Goal: Find contact information: Find contact information

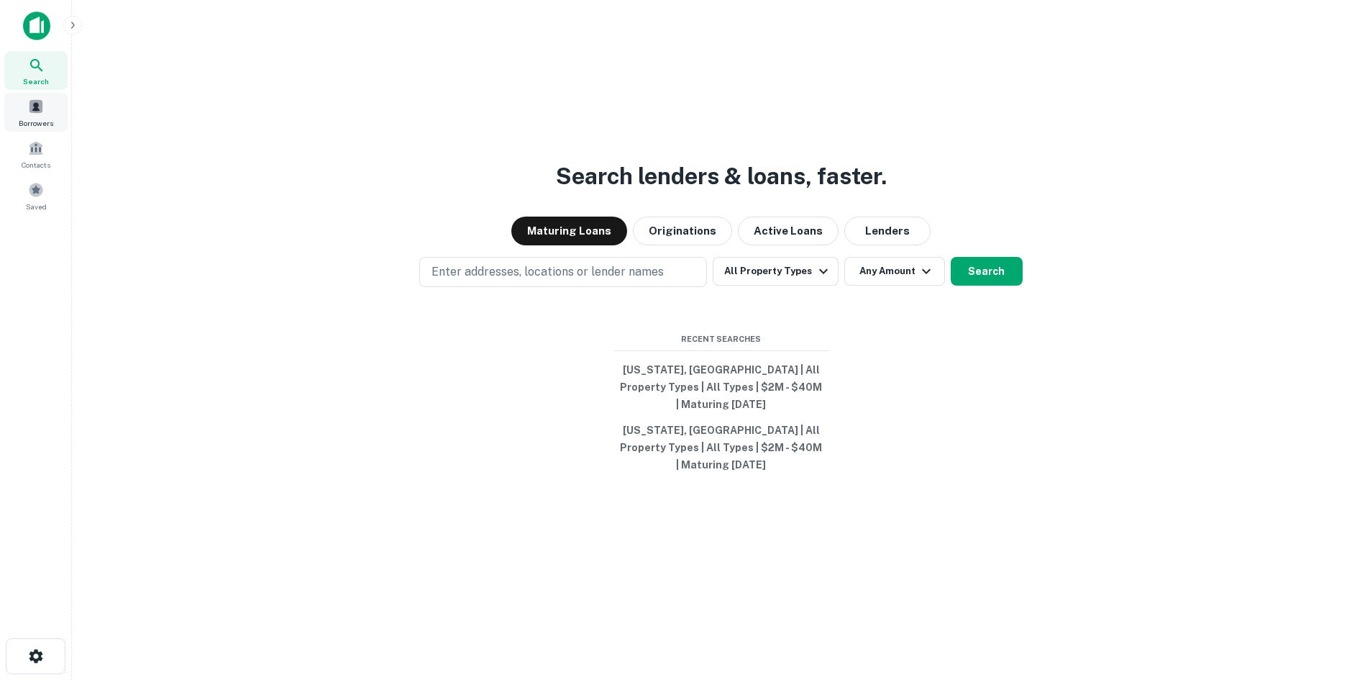
click at [55, 99] on div "Borrowers" at bounding box center [35, 112] width 63 height 39
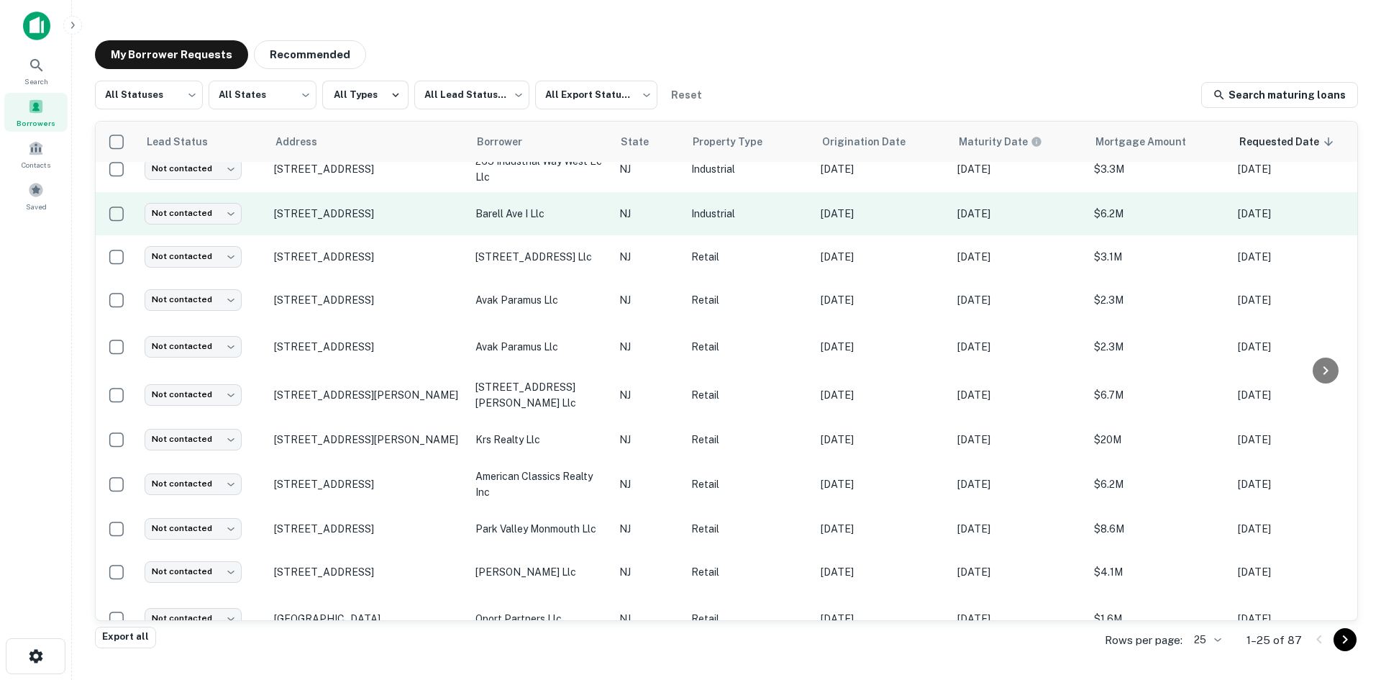
scroll to position [665, 0]
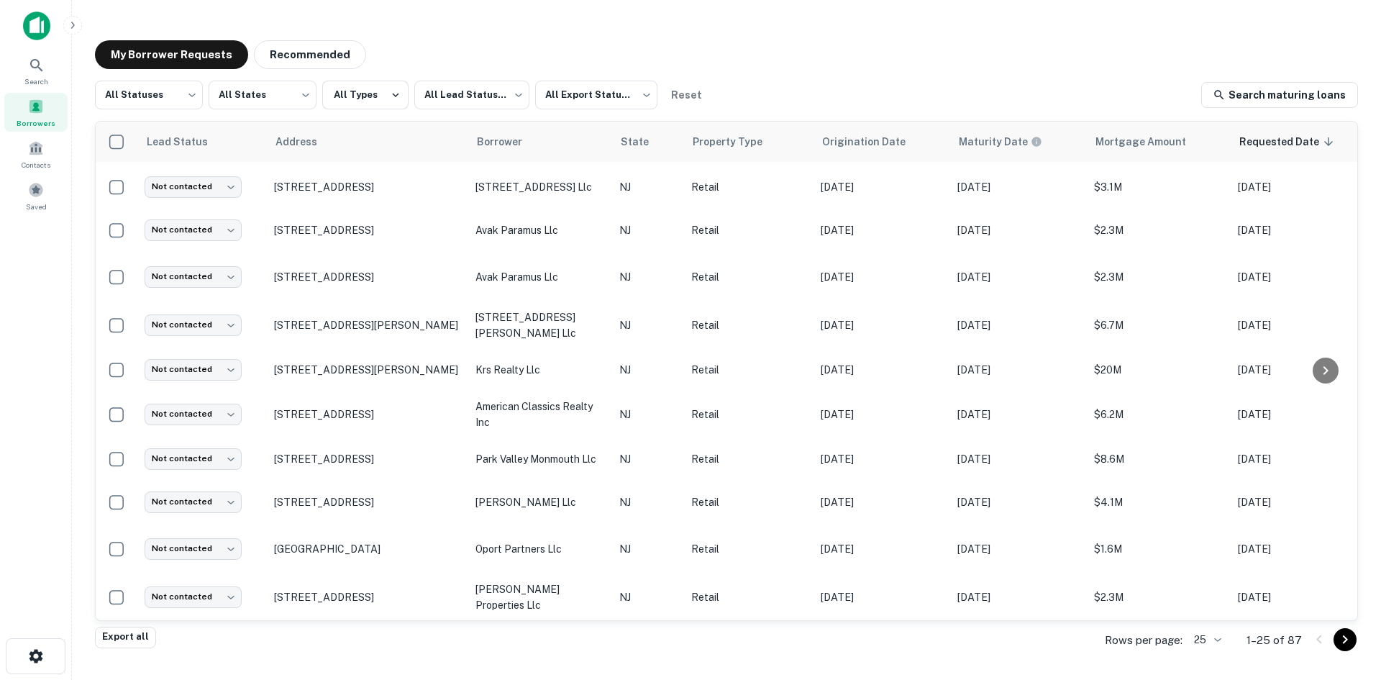
click at [1350, 635] on icon "Go to next page" at bounding box center [1345, 639] width 17 height 17
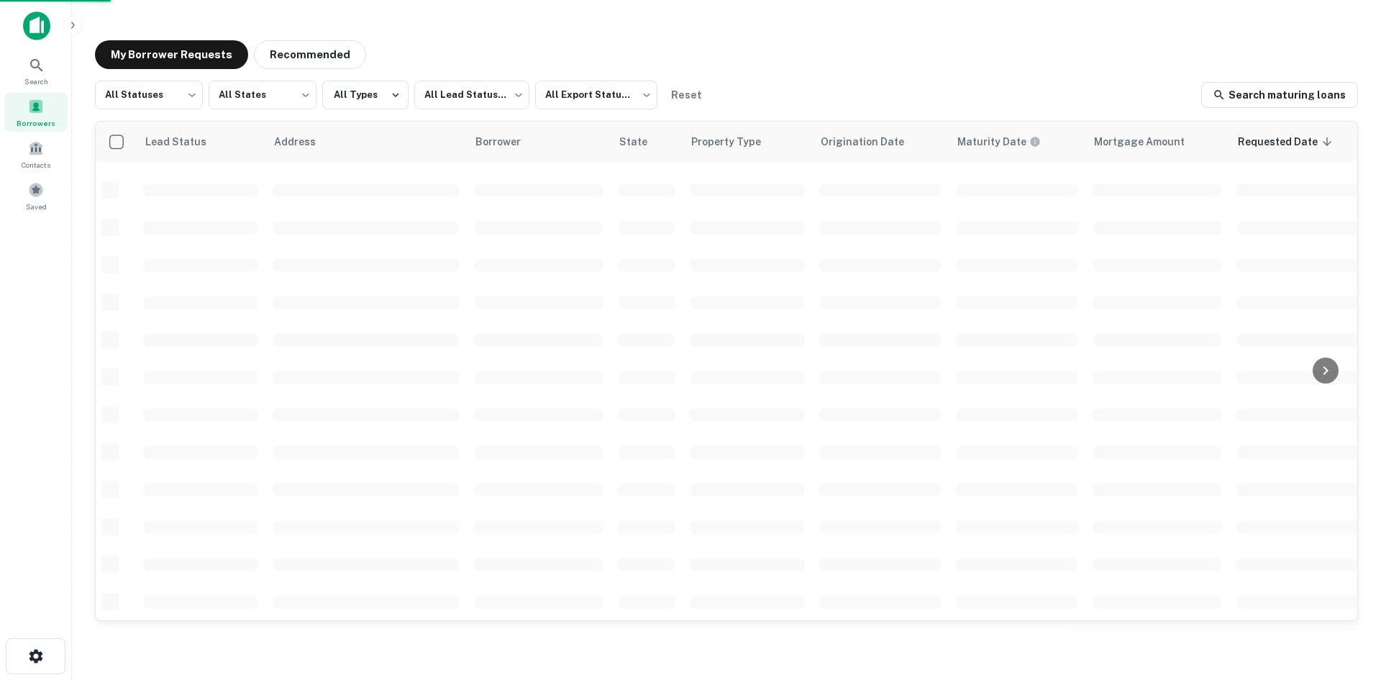
scroll to position [488, 0]
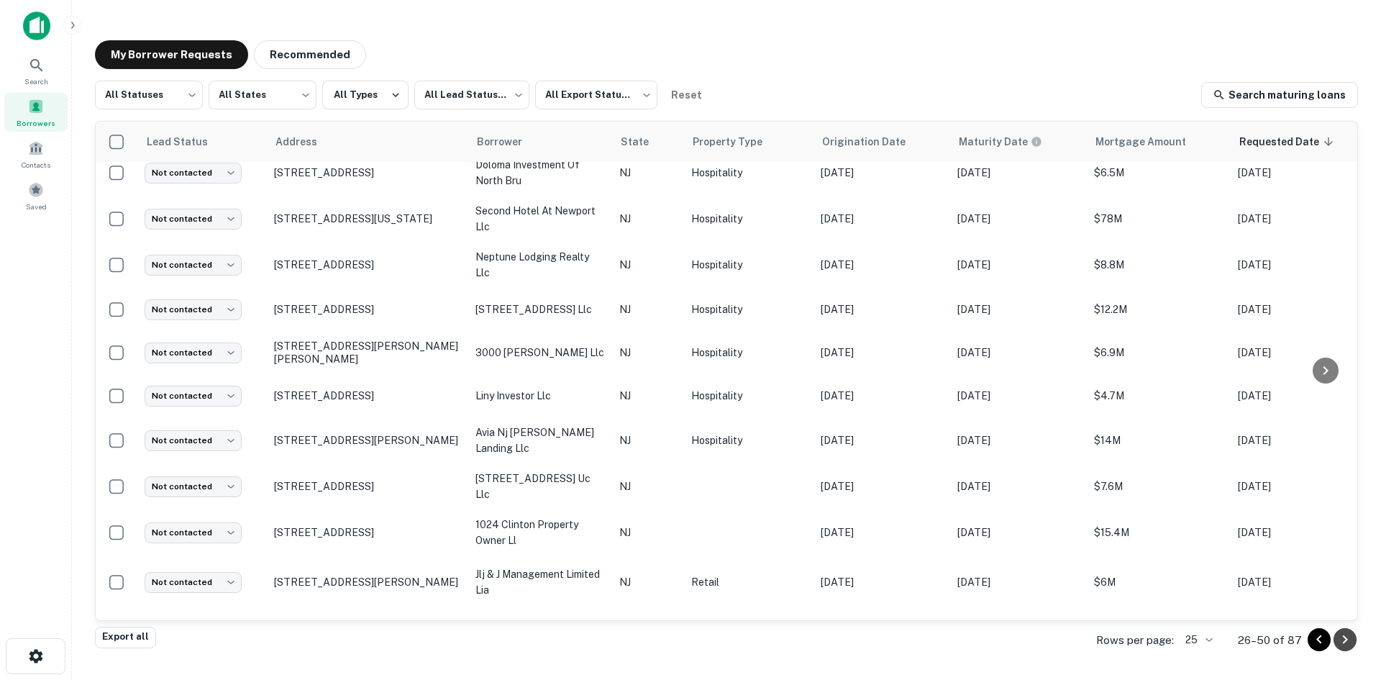
click at [1349, 640] on icon "Go to next page" at bounding box center [1345, 639] width 17 height 17
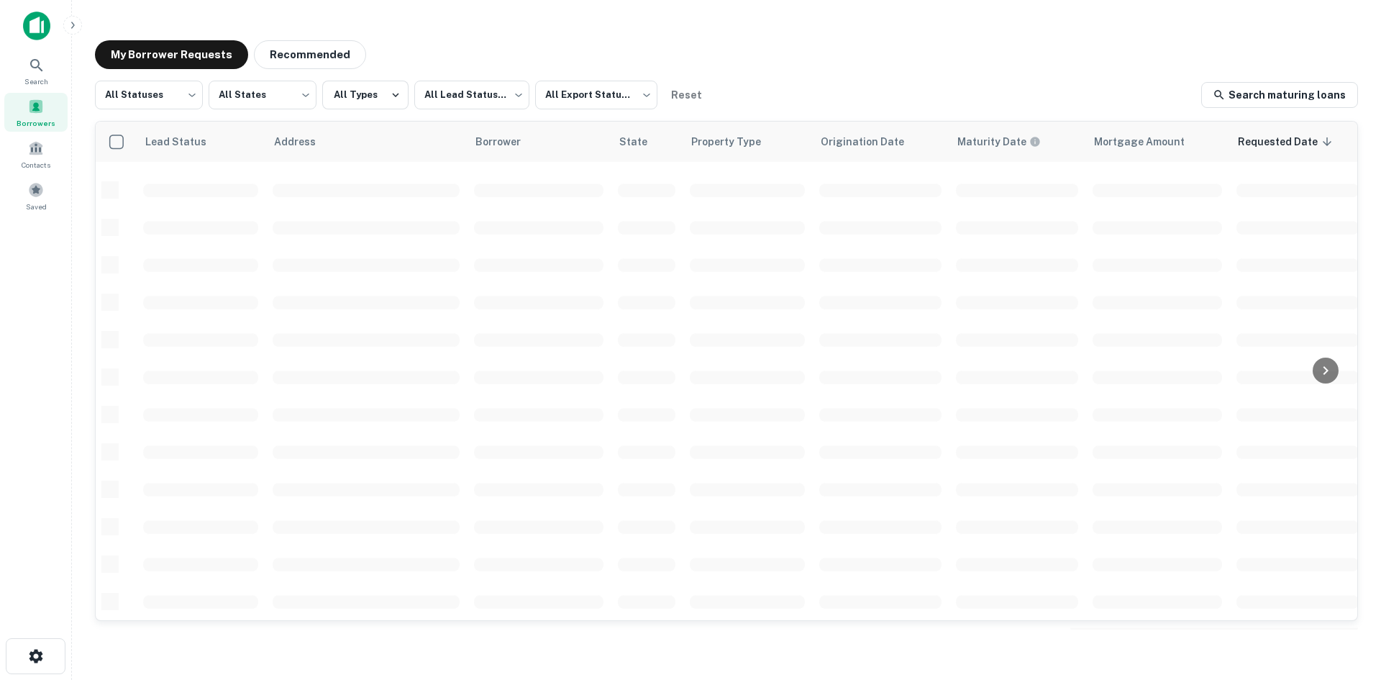
scroll to position [665, 0]
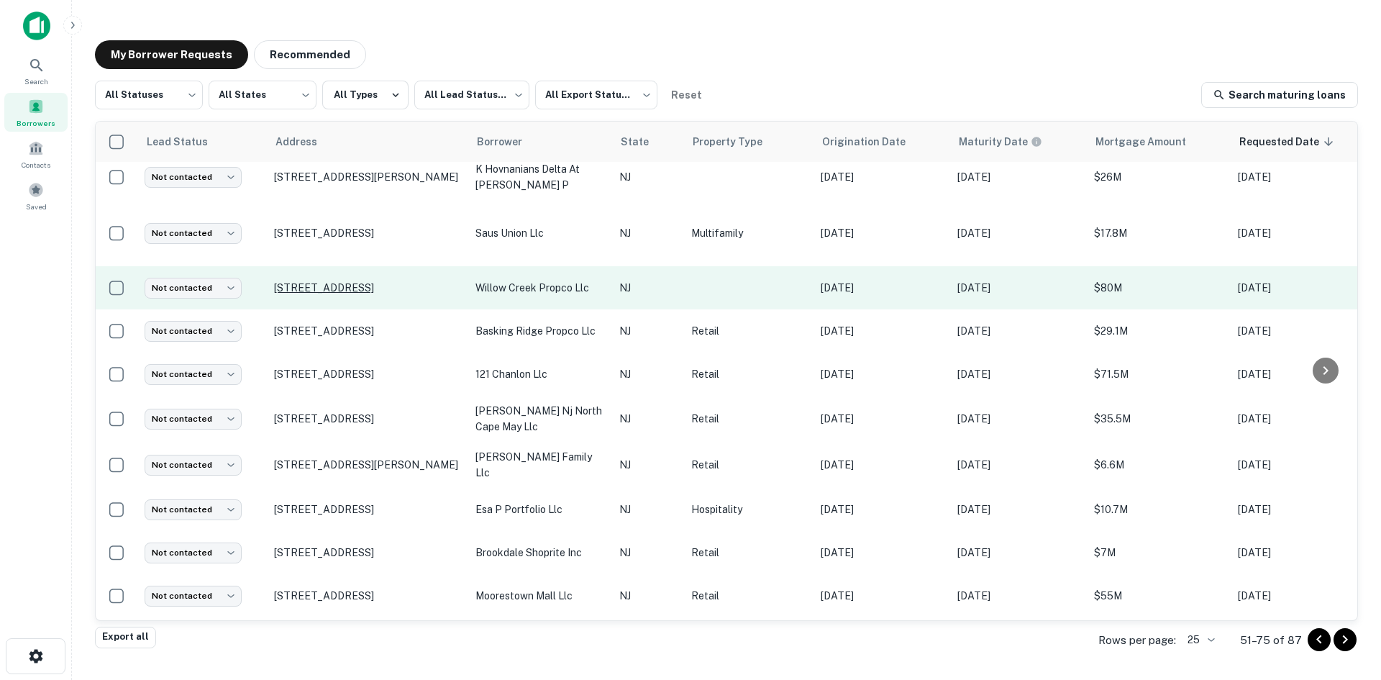
click at [318, 281] on p "4 Plaza Dr Toms River, NJ 08757" at bounding box center [367, 287] width 187 height 13
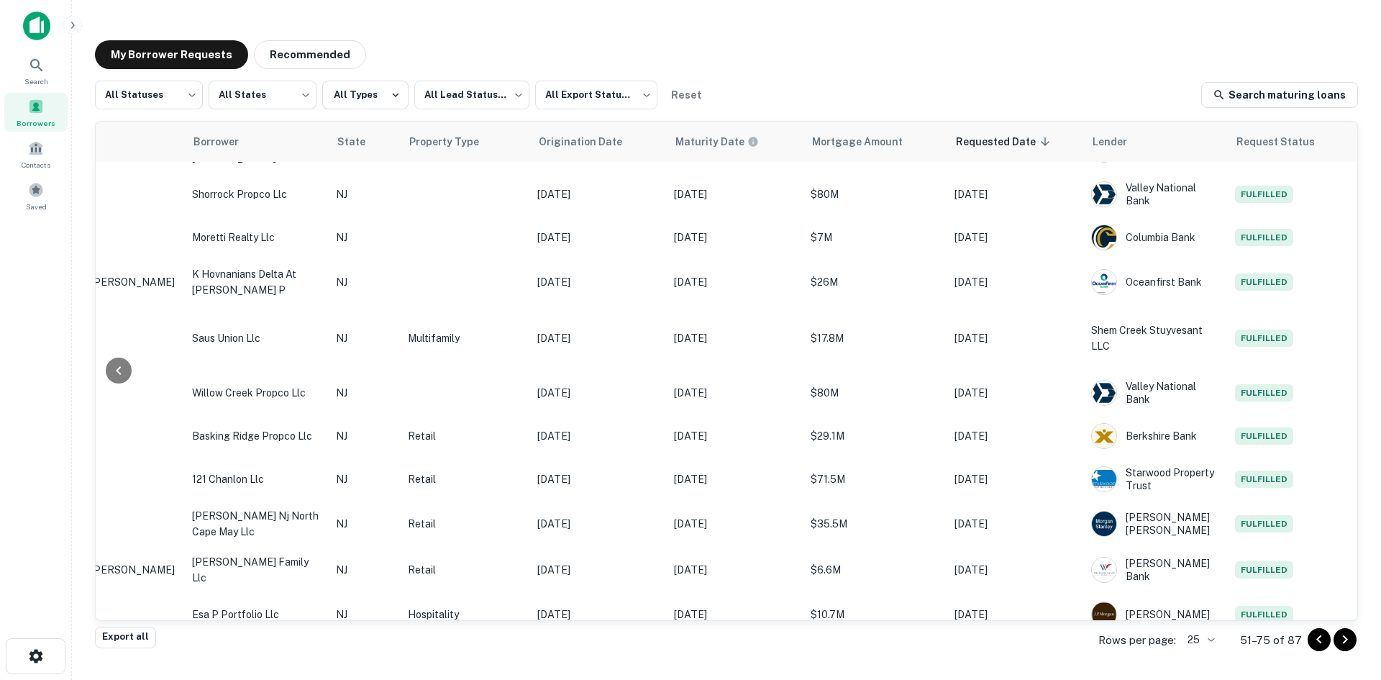
scroll to position [560, 294]
click at [53, 81] on div "Search" at bounding box center [35, 70] width 63 height 39
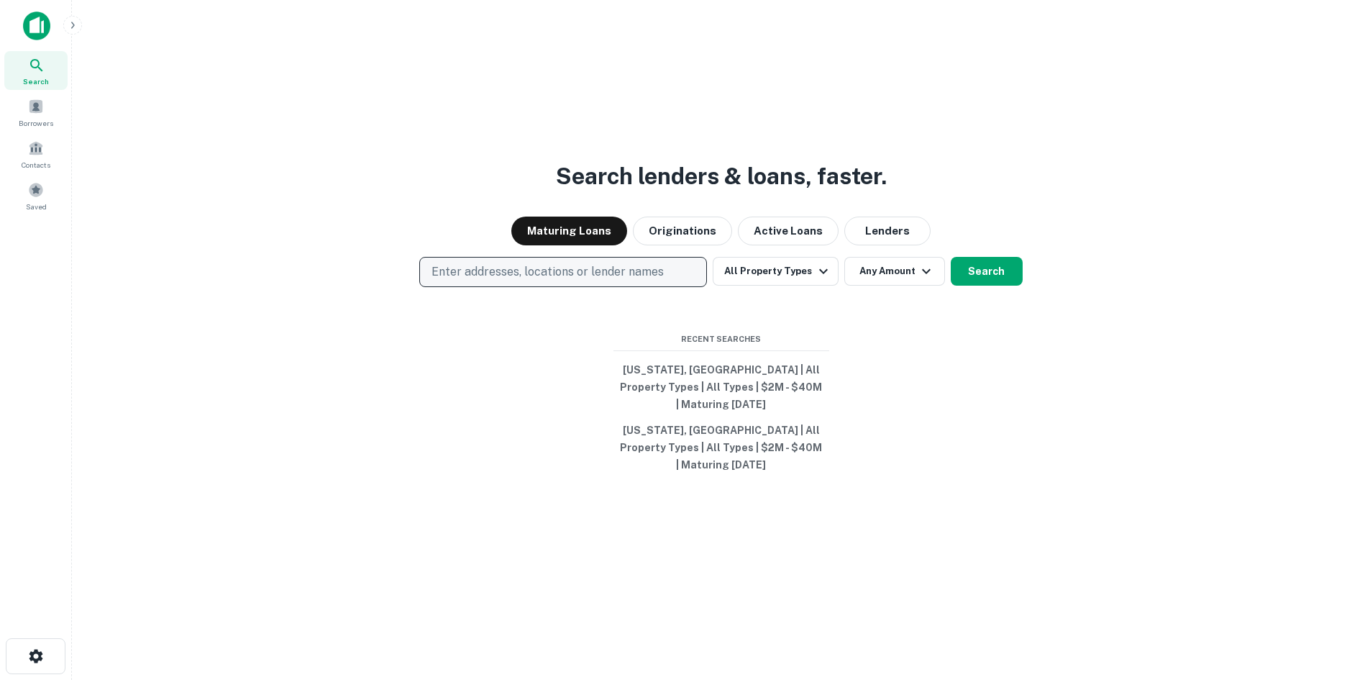
click at [545, 281] on p "Enter addresses, locations or lender names" at bounding box center [548, 271] width 232 height 17
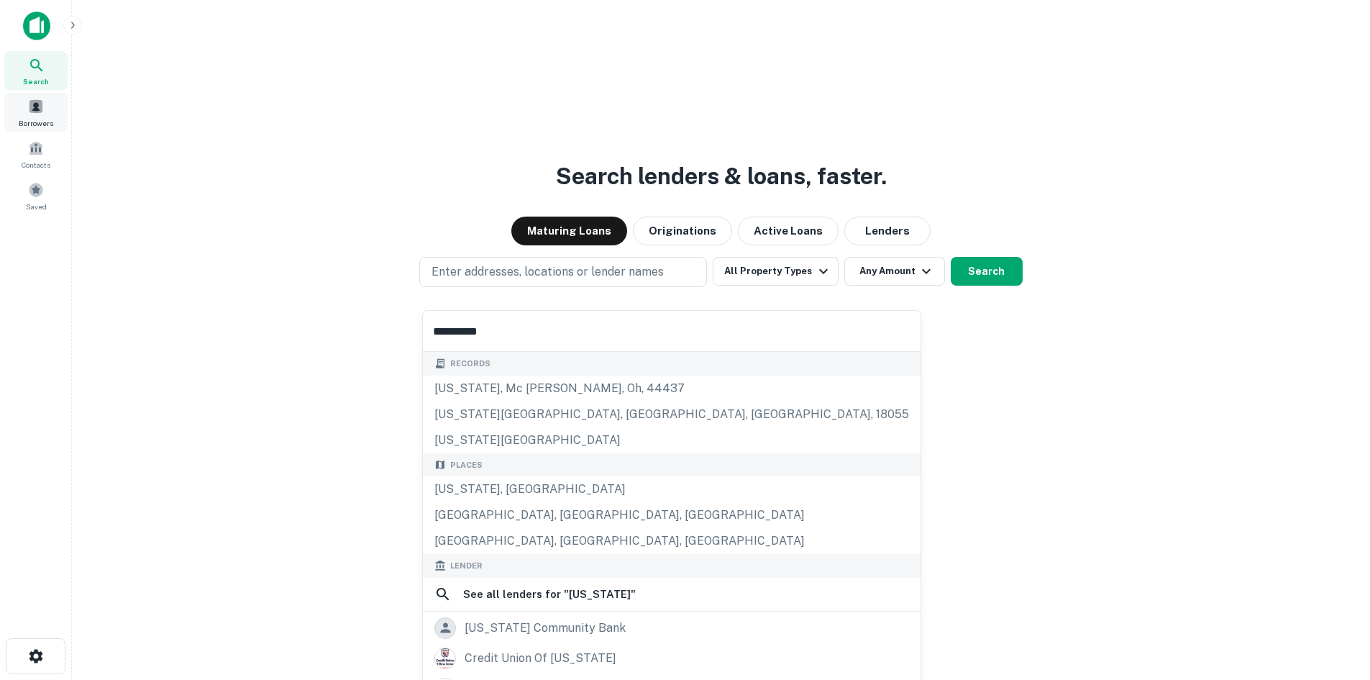
type input "**********"
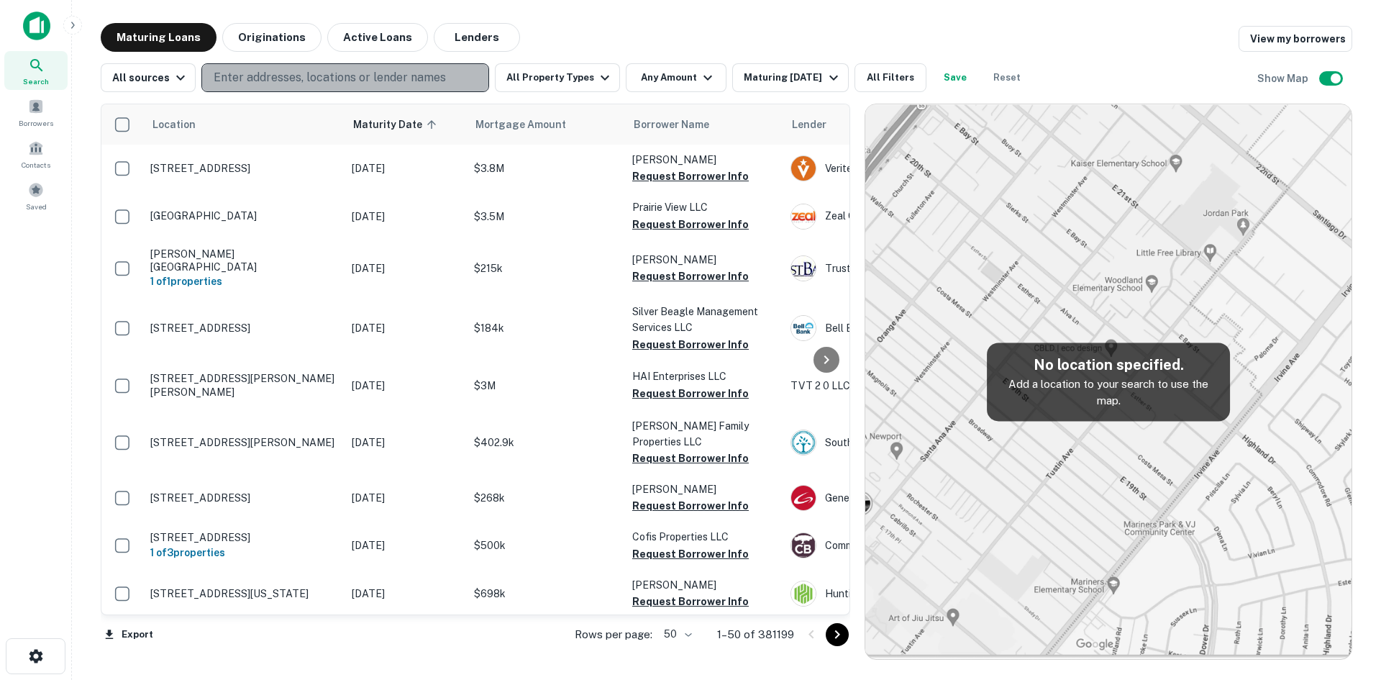
click at [272, 83] on p "Enter addresses, locations or lender names" at bounding box center [330, 77] width 232 height 17
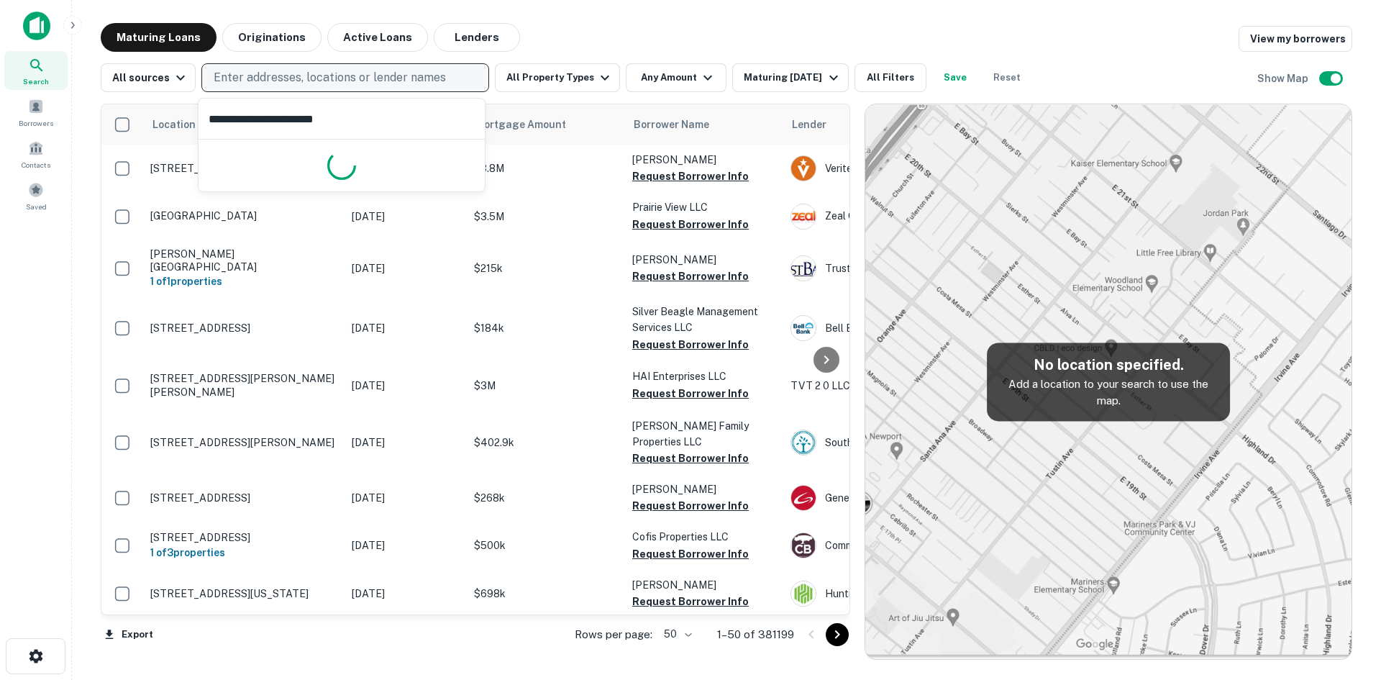
type input "**********"
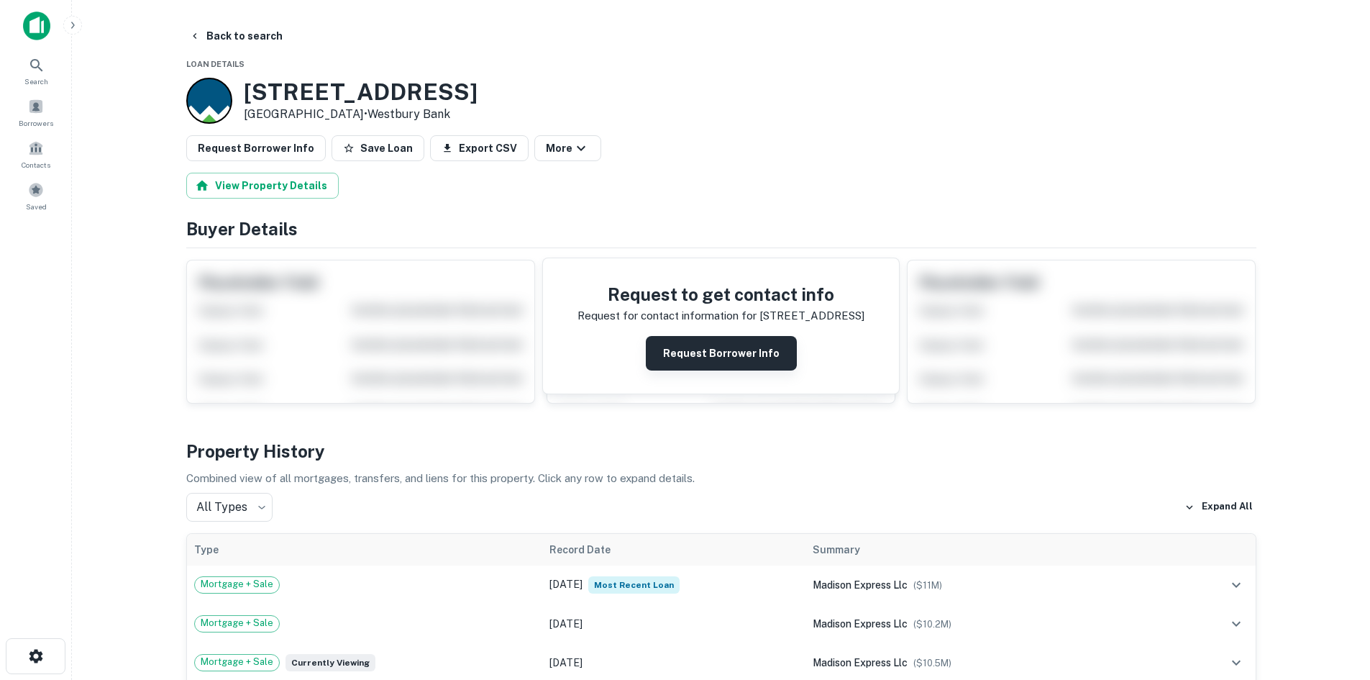
click at [774, 370] on div "Request to get contact info Request for contact information for 5150 high cross…" at bounding box center [721, 325] width 356 height 135
click at [759, 358] on button "Request Borrower Info" at bounding box center [721, 353] width 151 height 35
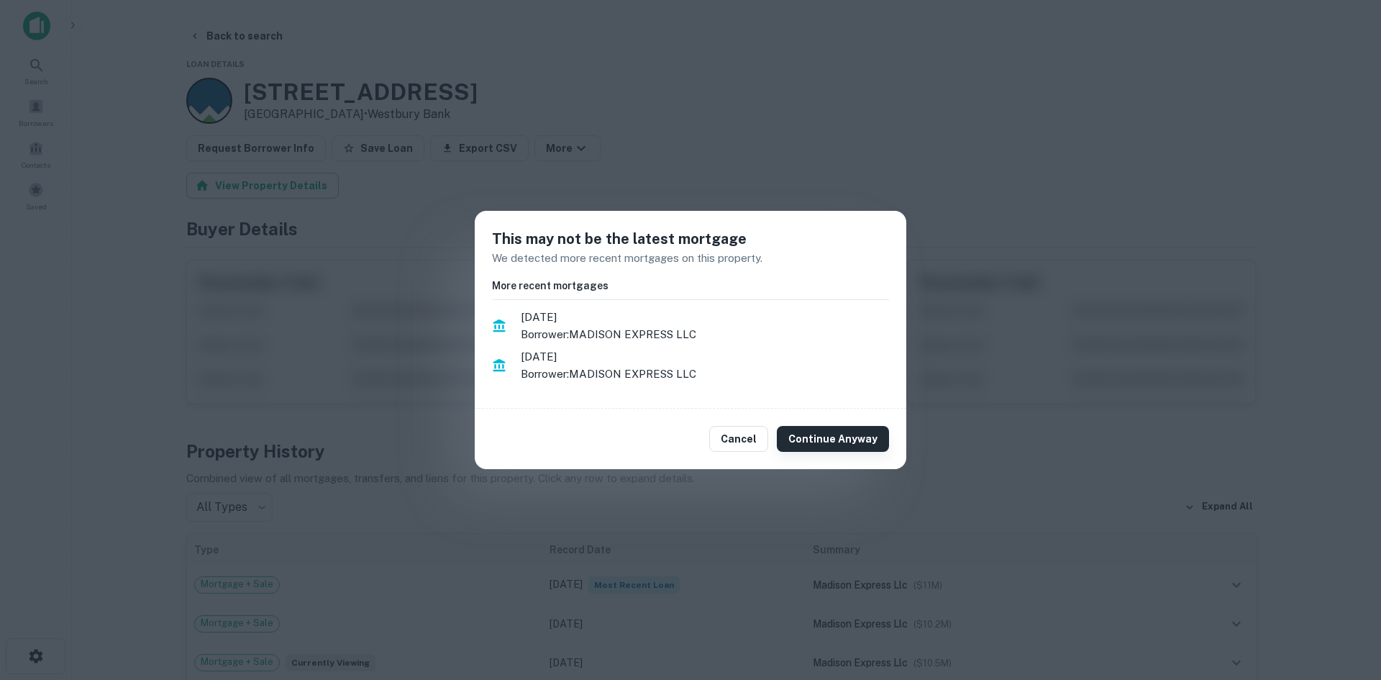
click at [847, 440] on button "Continue Anyway" at bounding box center [833, 439] width 112 height 26
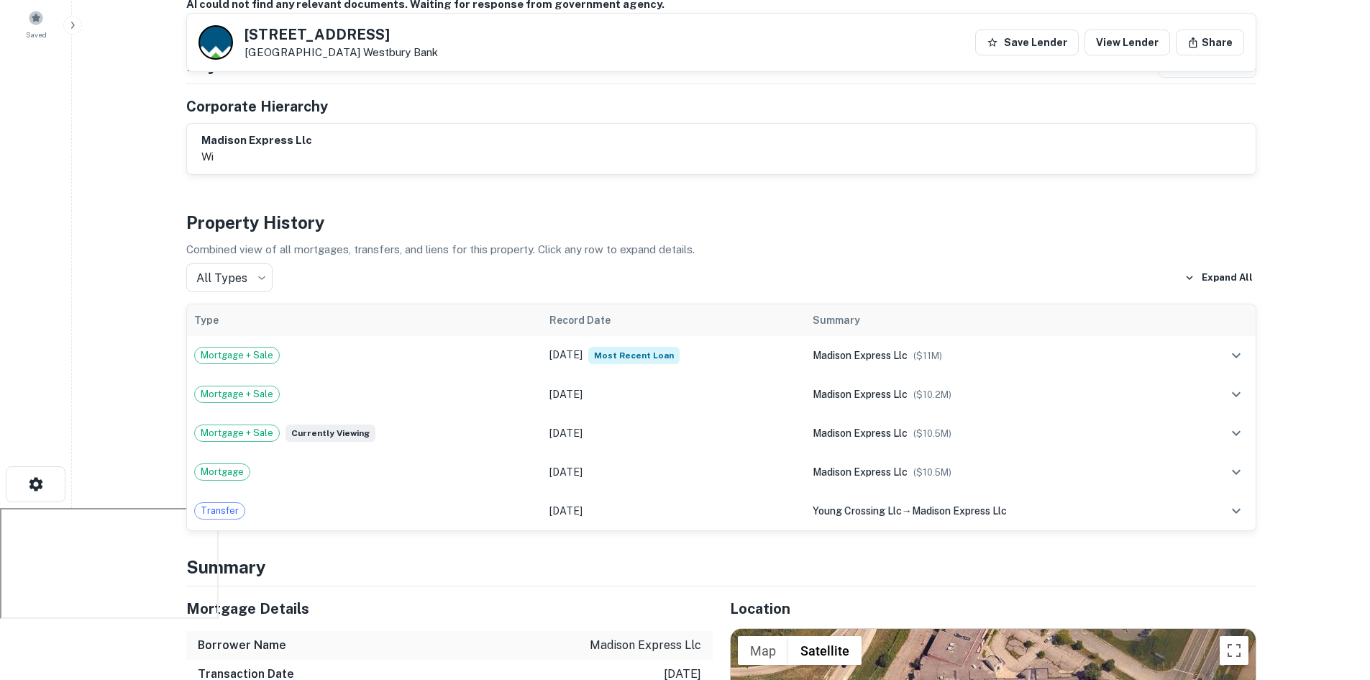
scroll to position [72, 0]
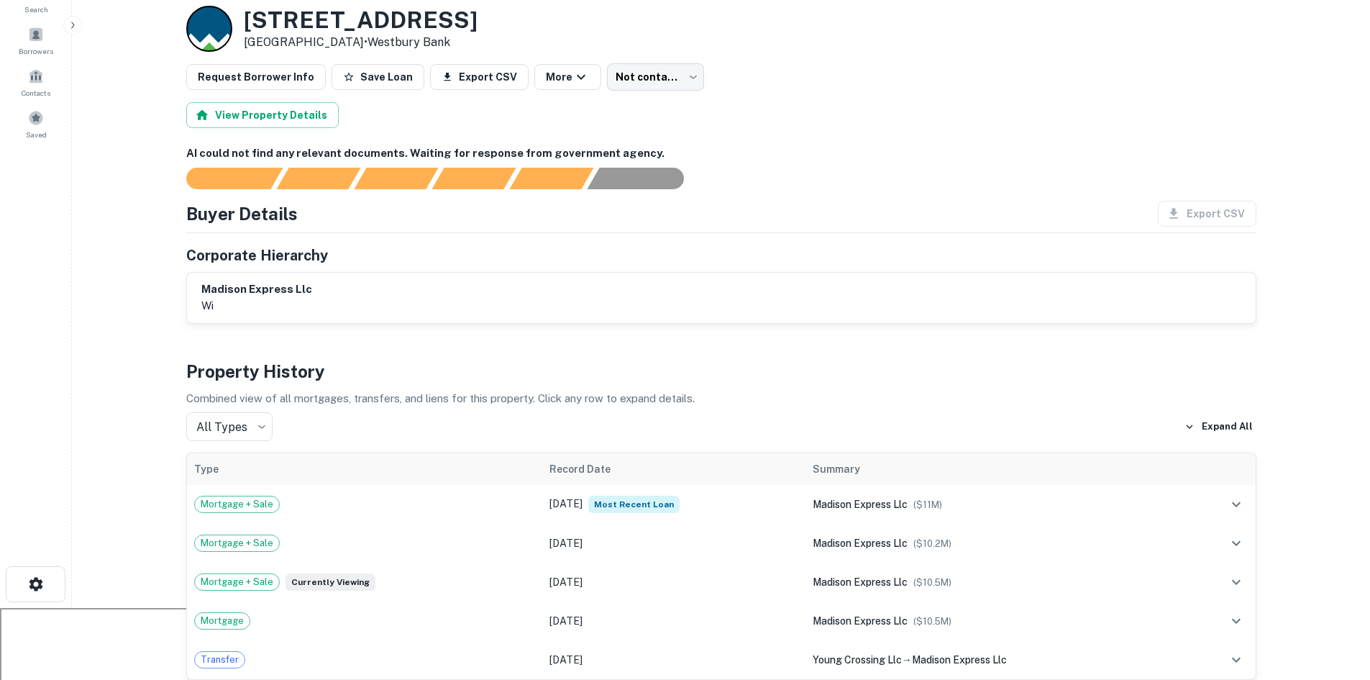
click at [260, 285] on h6 "madison express llc" at bounding box center [256, 289] width 111 height 17
copy h6 "madison express llc"
